Goal: Transaction & Acquisition: Book appointment/travel/reservation

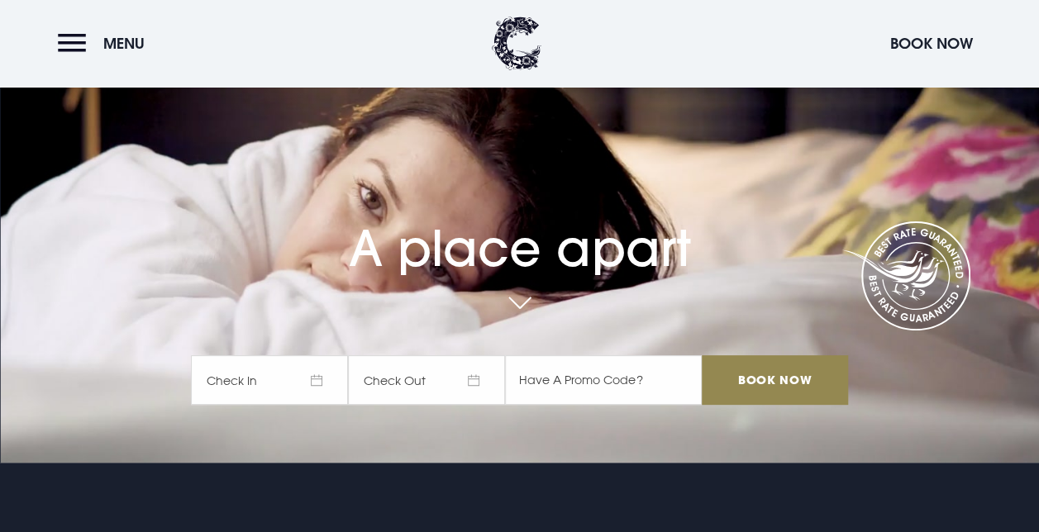
scroll to position [165, 0]
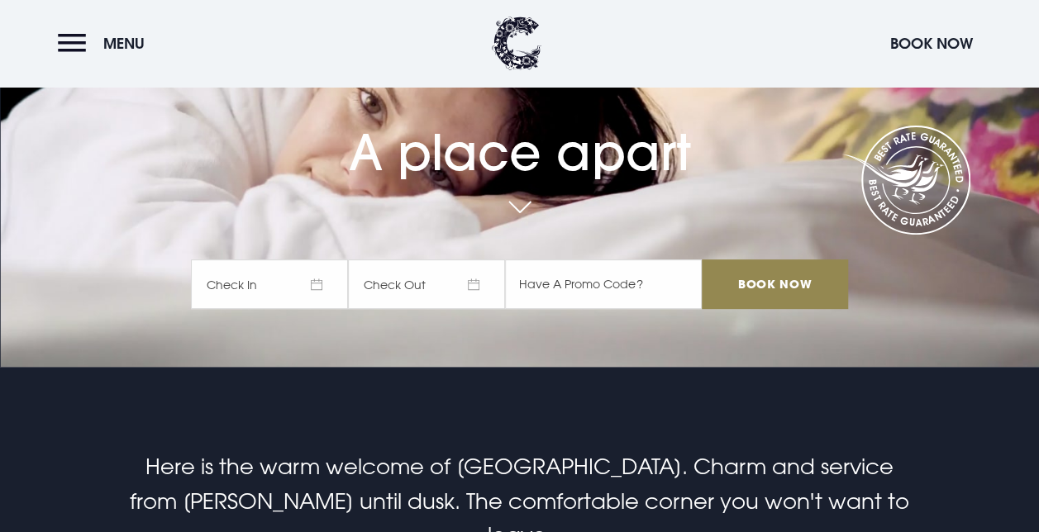
click at [270, 284] on span "Check In" at bounding box center [269, 285] width 157 height 50
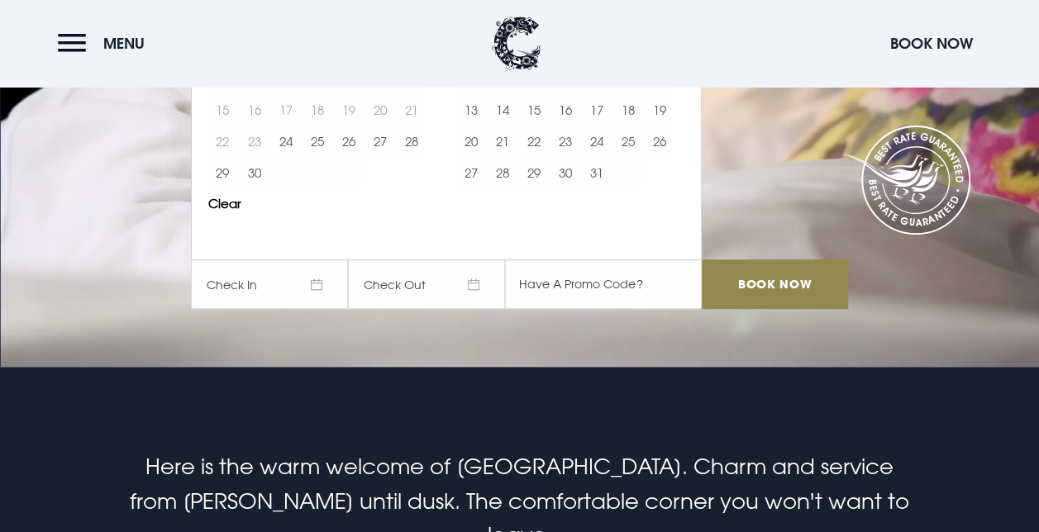
click at [332, 337] on video "Your browser does not support the video tag." at bounding box center [519, 100] width 1039 height 581
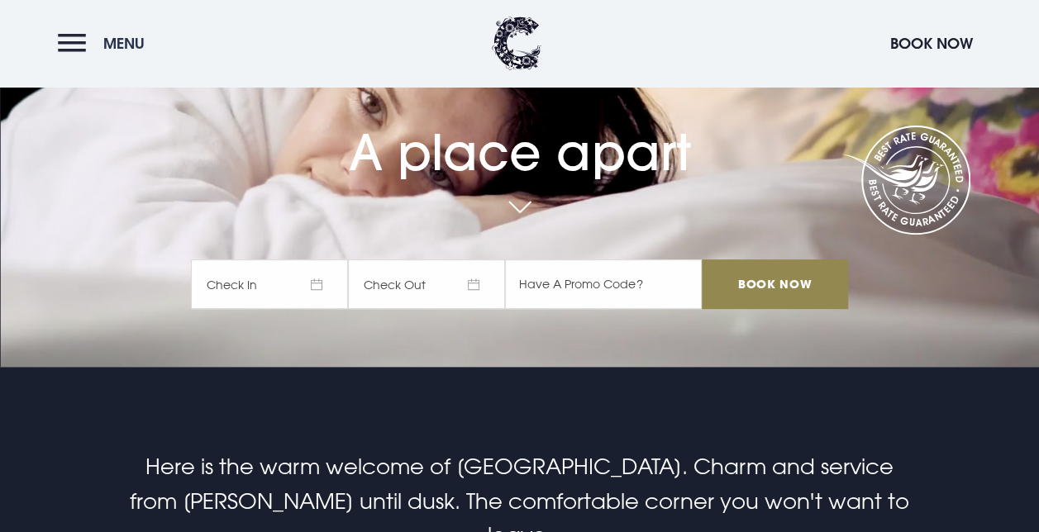
click at [90, 45] on button "Menu" at bounding box center [105, 44] width 95 height 36
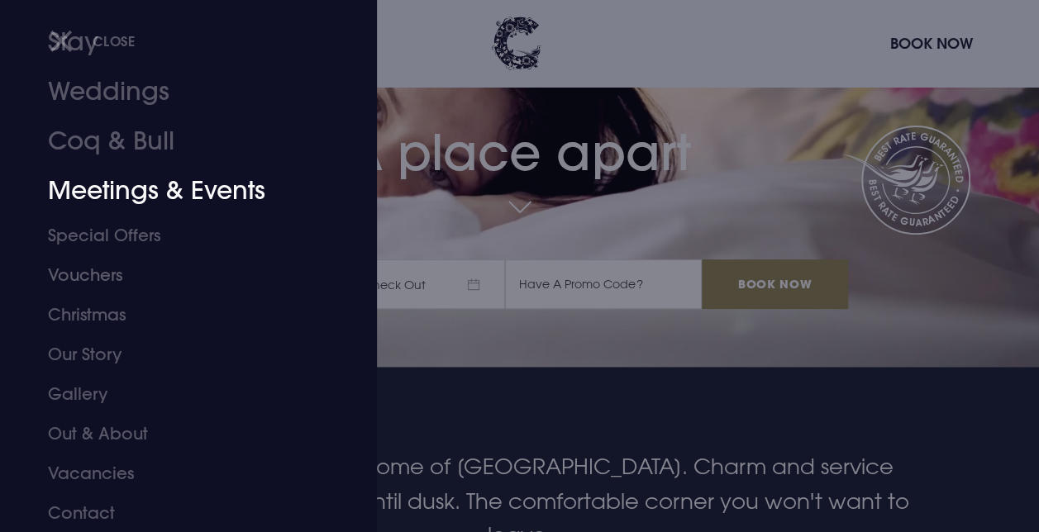
scroll to position [89, 0]
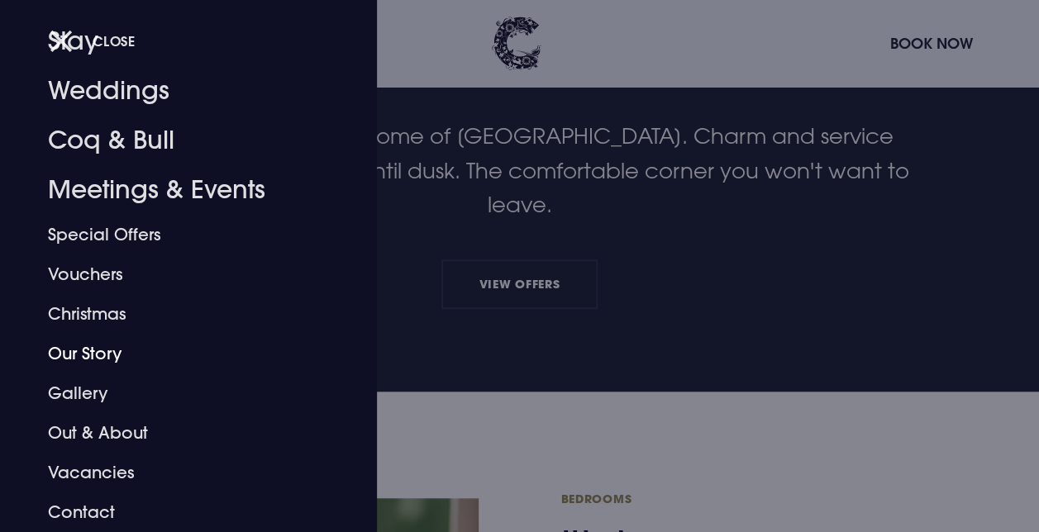
click at [504, 337] on div at bounding box center [519, 266] width 1039 height 532
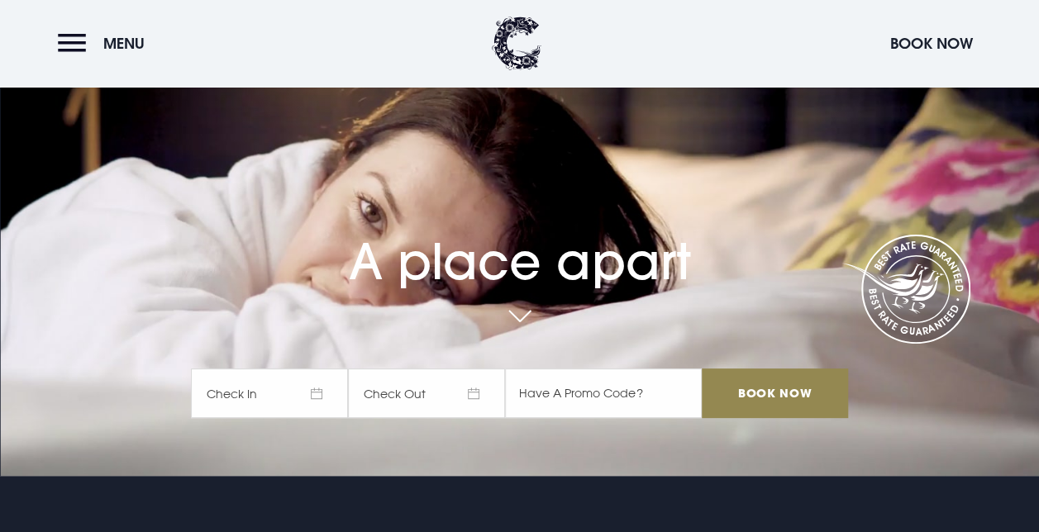
scroll to position [83, 0]
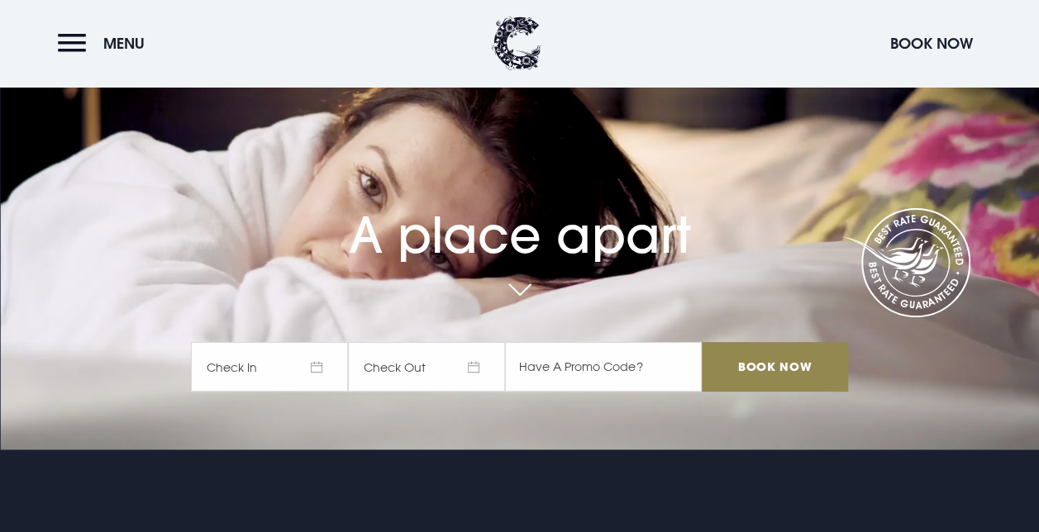
click at [284, 351] on span "Check In" at bounding box center [269, 367] width 157 height 50
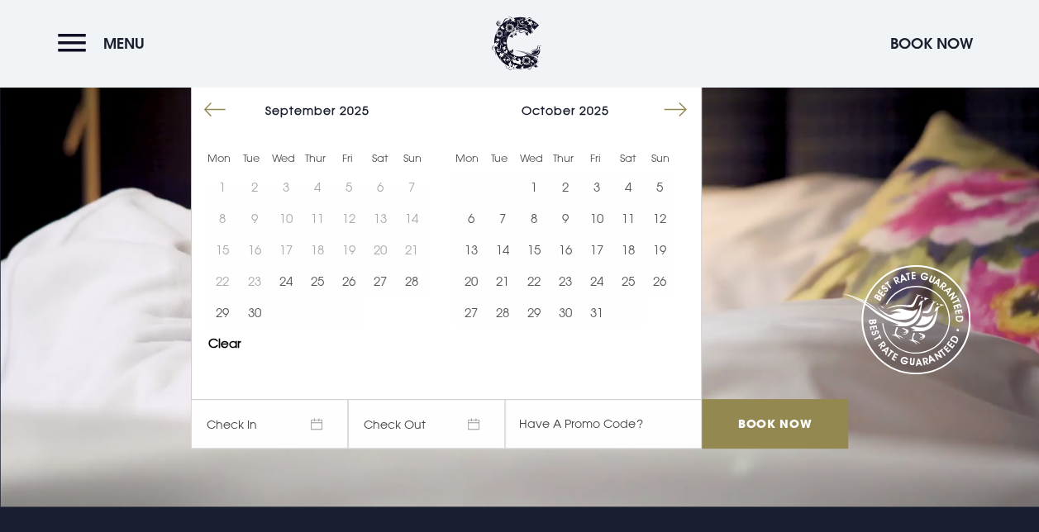
scroll to position [0, 0]
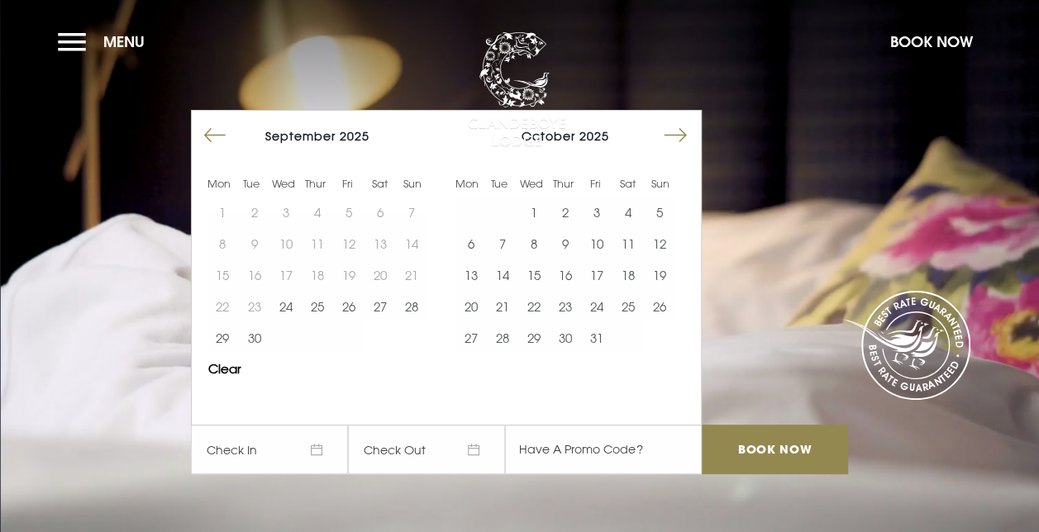
click at [322, 238] on table "1 2 3 4 5 6 7 8 9 10 11 12 13 14 15 16 17 18 19 20 21 22 23 24 25 26 27 28 29 30" at bounding box center [317, 275] width 221 height 157
click at [671, 132] on button "Move forward to switch to the next month." at bounding box center [675, 135] width 31 height 31
click at [683, 133] on button "Move forward to switch to the next month." at bounding box center [675, 135] width 31 height 31
click at [575, 238] on button "11" at bounding box center [565, 243] width 31 height 31
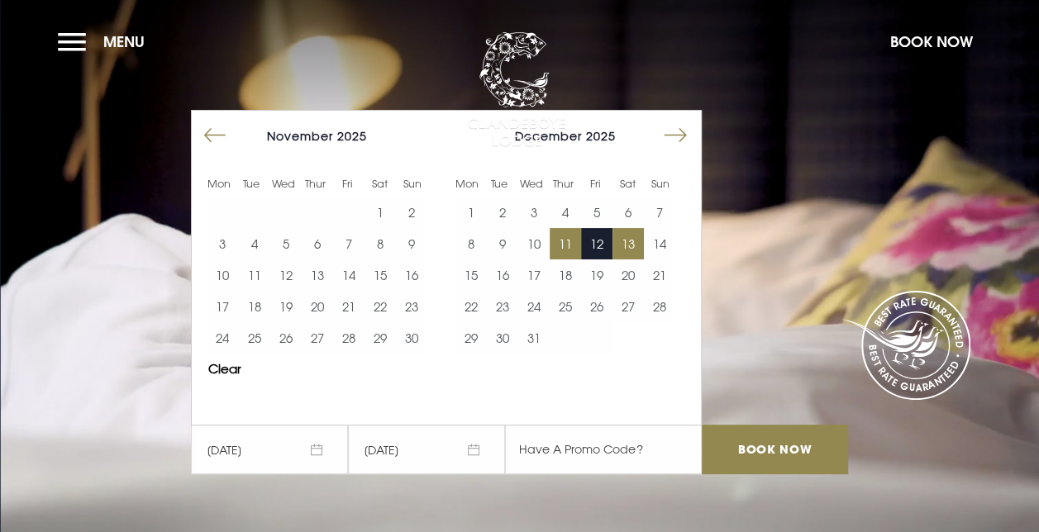
click at [638, 241] on button "13" at bounding box center [628, 243] width 31 height 31
click at [767, 434] on input "Book Now" at bounding box center [775, 450] width 146 height 50
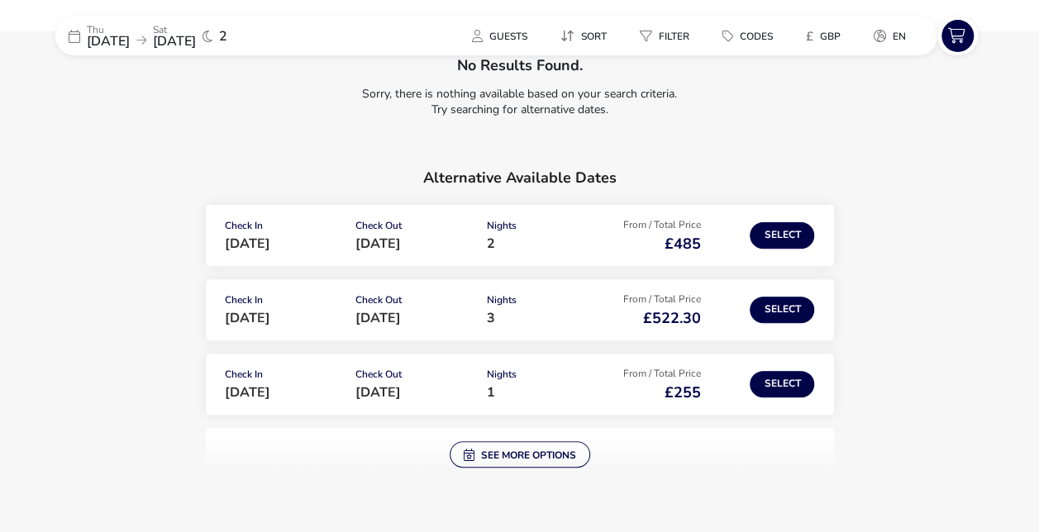
scroll to position [248, 0]
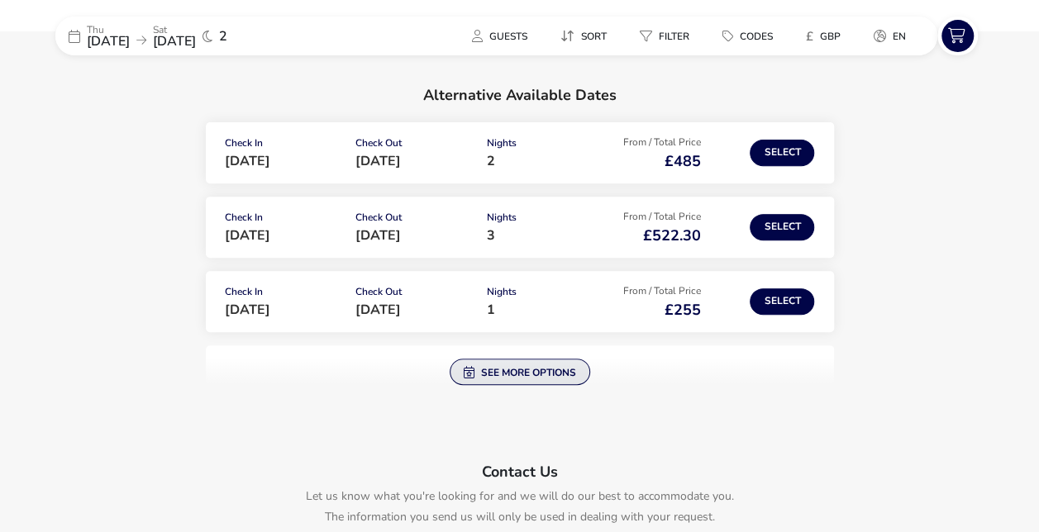
click at [493, 374] on button "See more options" at bounding box center [520, 372] width 141 height 26
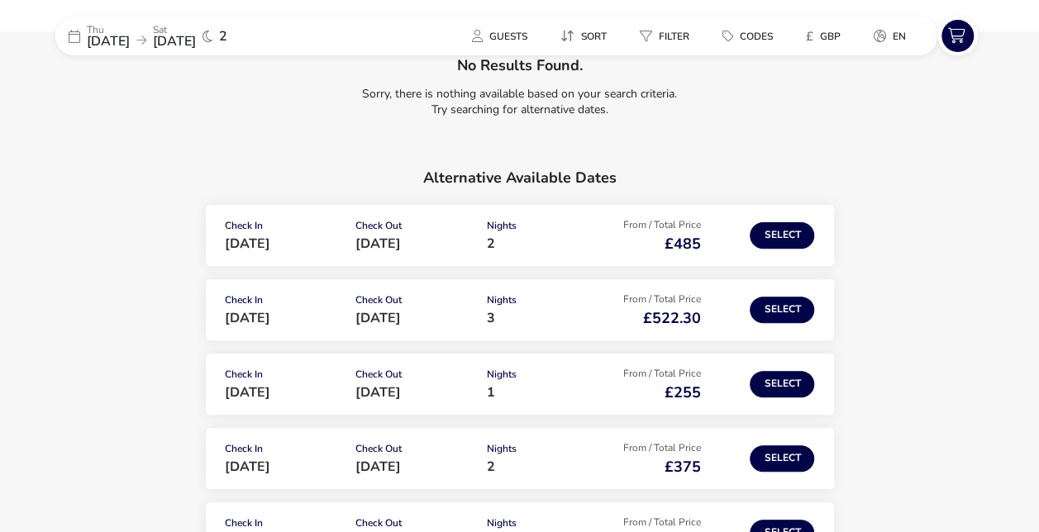
scroll to position [0, 0]
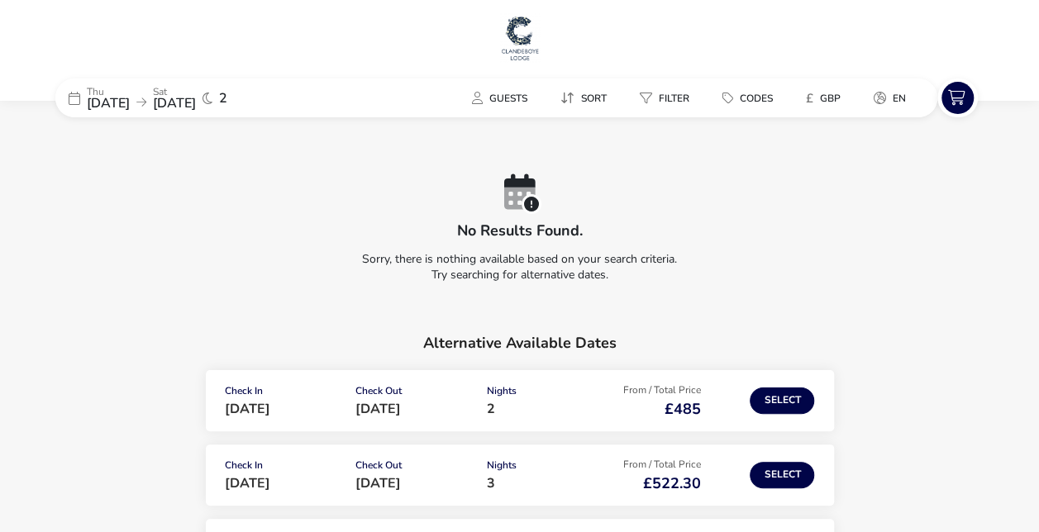
click at [104, 87] on p "Thu" at bounding box center [108, 92] width 43 height 10
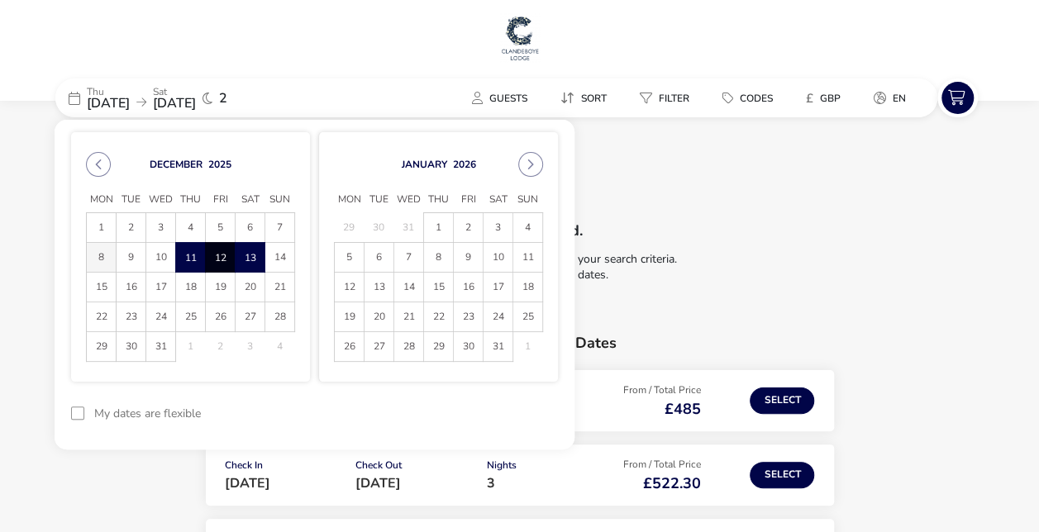
click at [99, 252] on span "8" at bounding box center [101, 257] width 29 height 29
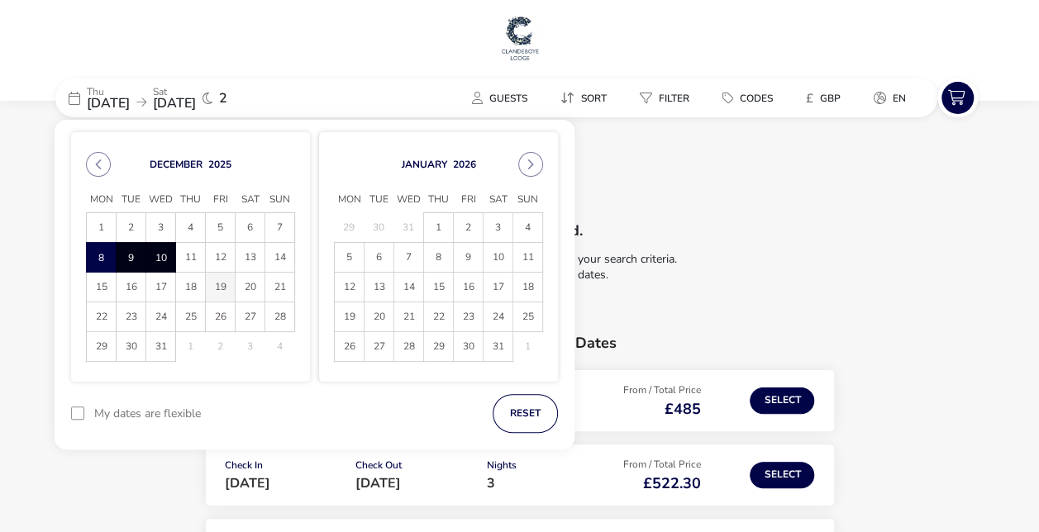
drag, startPoint x: 162, startPoint y: 259, endPoint x: 218, endPoint y: 276, distance: 58.8
click at [163, 259] on span "10" at bounding box center [160, 257] width 29 height 29
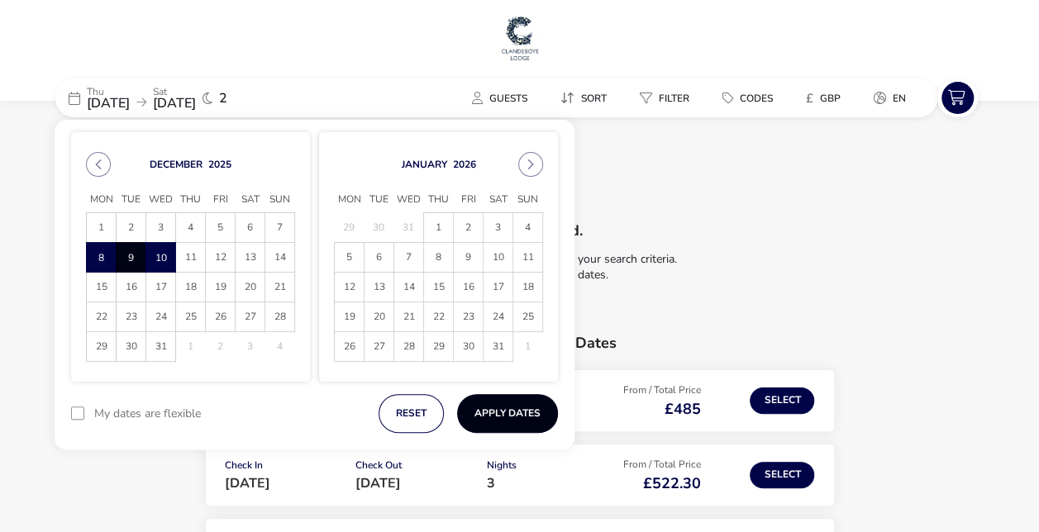
click at [515, 412] on button "Apply Dates" at bounding box center [507, 413] width 101 height 39
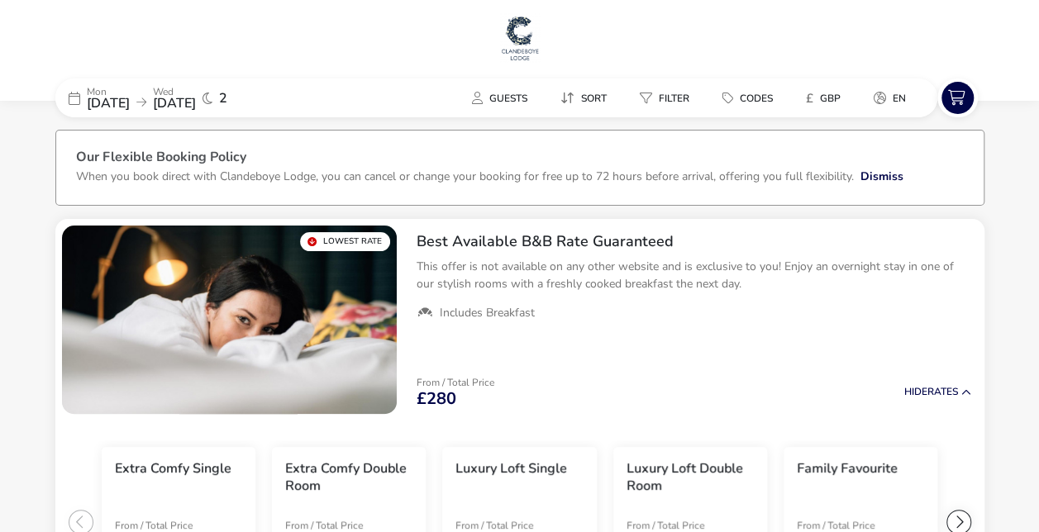
click at [117, 99] on span "08 Dec 2025" at bounding box center [108, 103] width 43 height 18
click at [119, 97] on span "08 Dec 2025" at bounding box center [108, 103] width 43 height 18
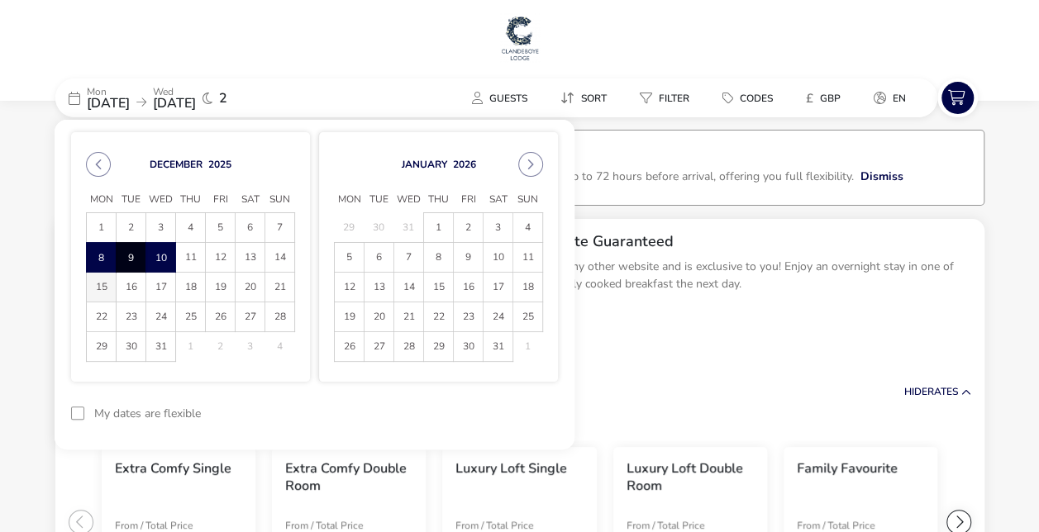
click at [103, 288] on span "15" at bounding box center [101, 287] width 29 height 29
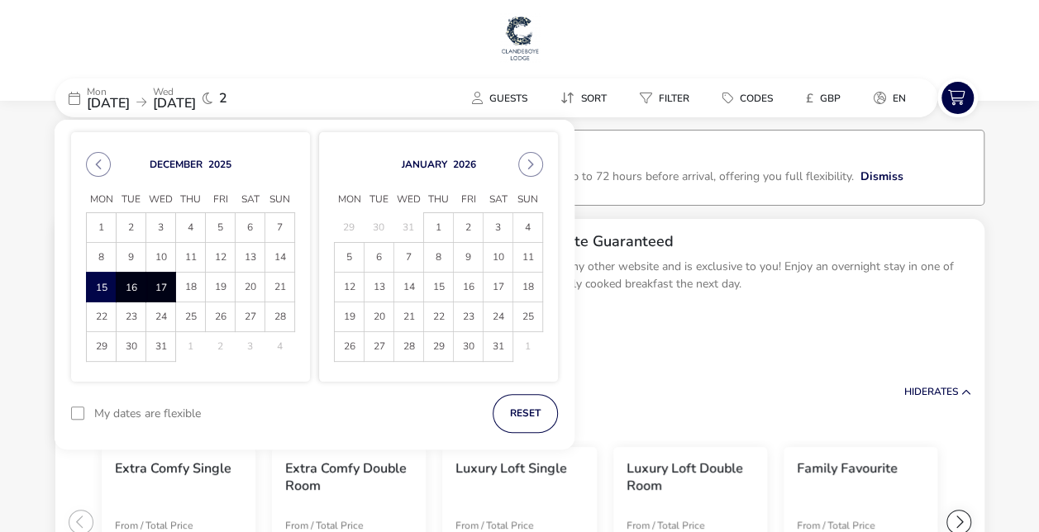
click at [162, 293] on span "17" at bounding box center [160, 287] width 29 height 29
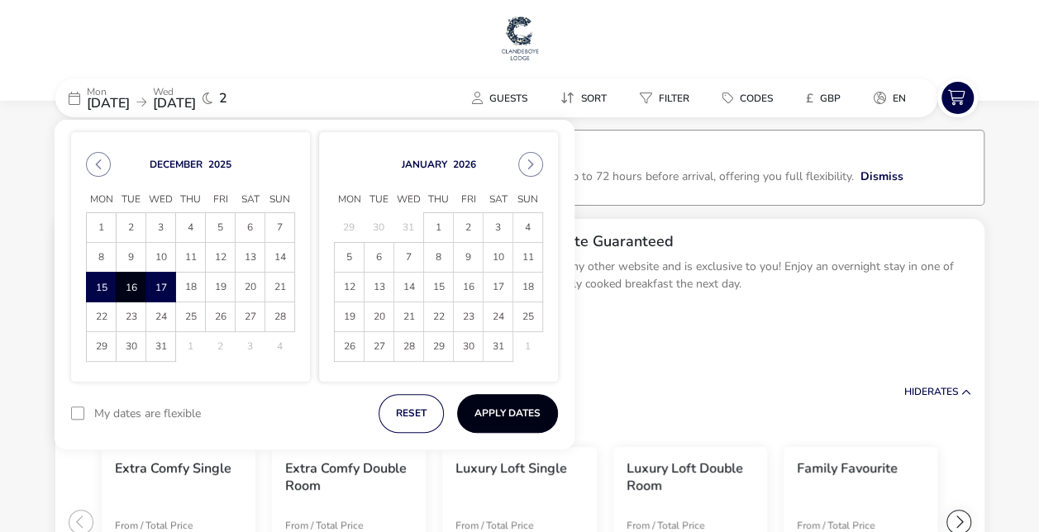
click at [499, 415] on button "Apply Dates" at bounding box center [507, 413] width 101 height 39
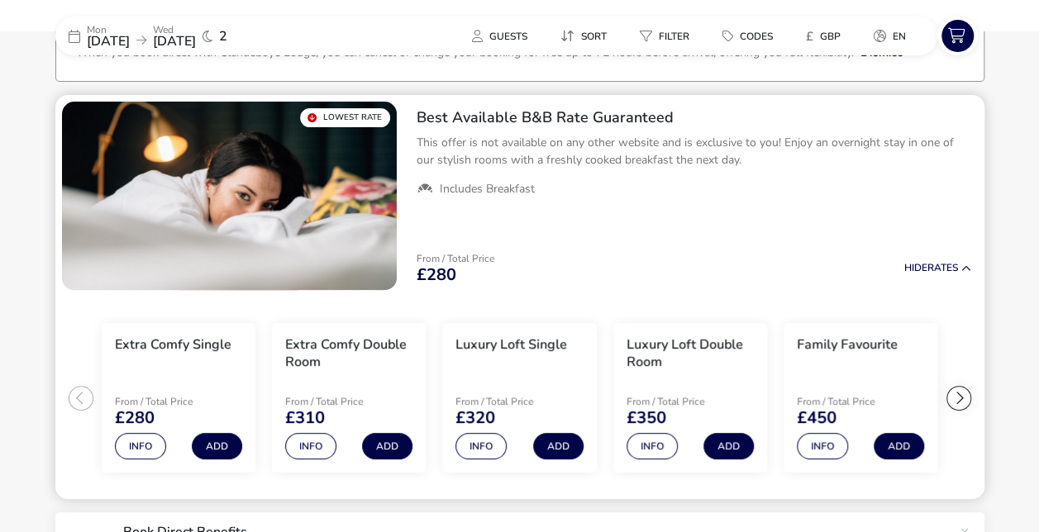
scroll to position [135, 0]
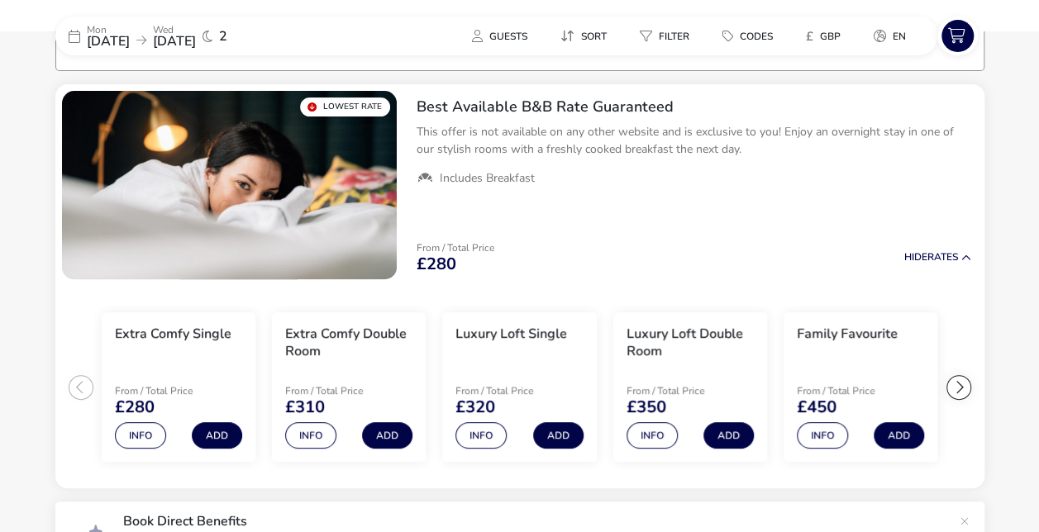
click at [130, 41] on span "15 Dec 2025" at bounding box center [108, 41] width 43 height 18
click at [130, 45] on span "15 Dec 2025" at bounding box center [108, 41] width 43 height 18
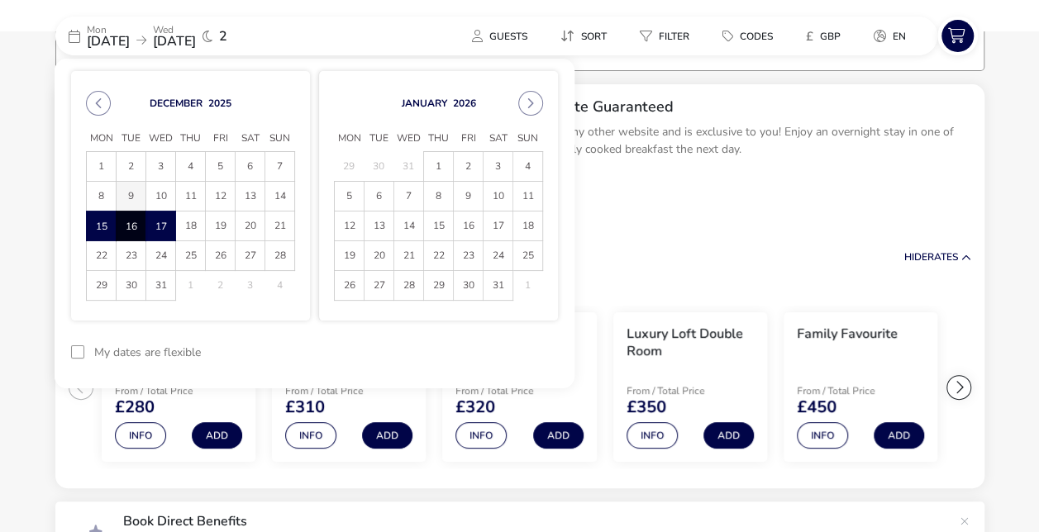
click at [134, 196] on span "9" at bounding box center [131, 196] width 29 height 29
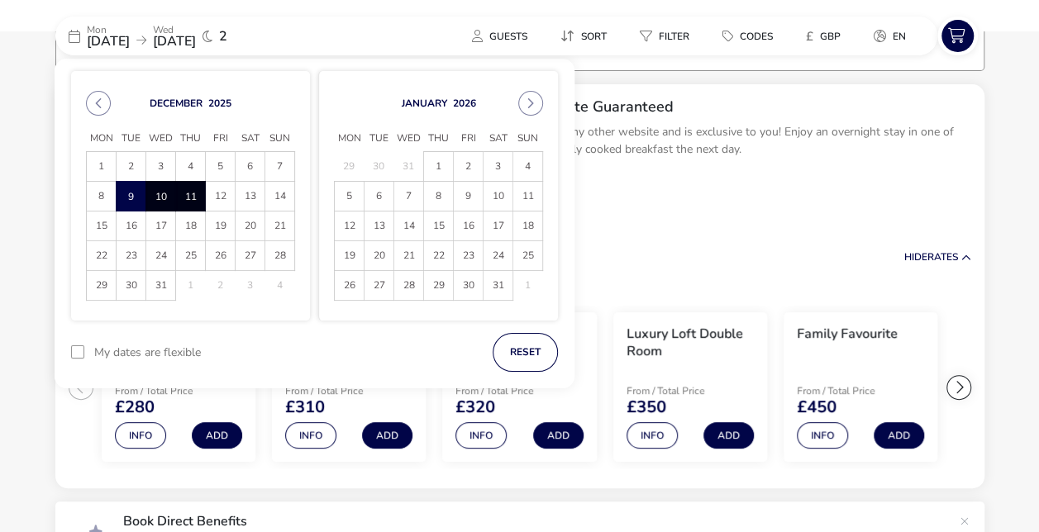
click at [194, 190] on span "11" at bounding box center [190, 196] width 29 height 29
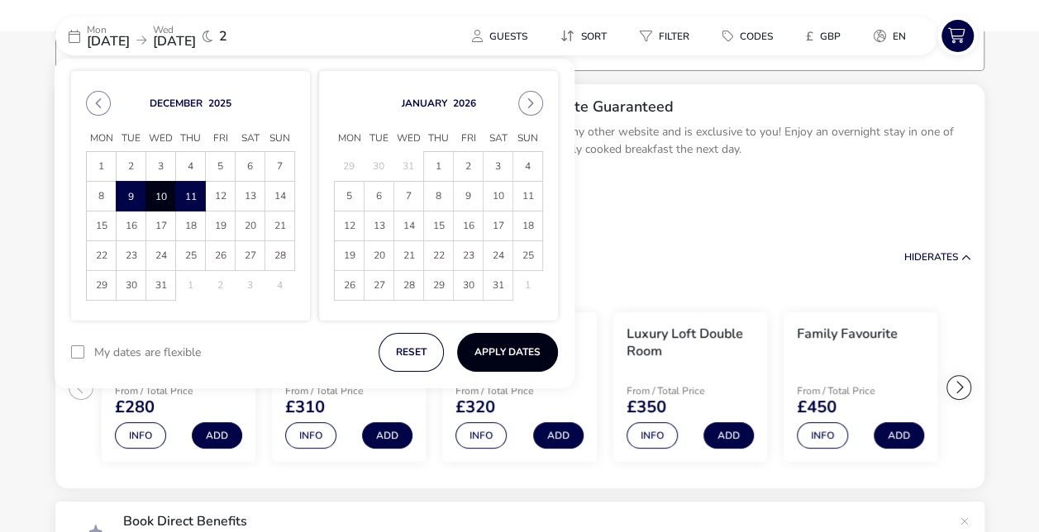
click at [487, 352] on button "Apply Dates" at bounding box center [507, 352] width 101 height 39
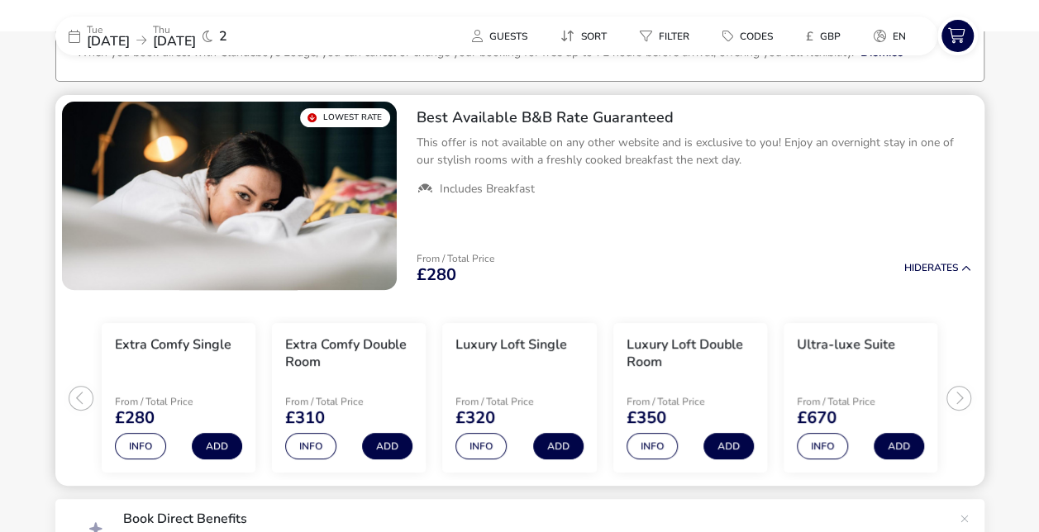
scroll to position [135, 0]
